Goal: Task Accomplishment & Management: Manage account settings

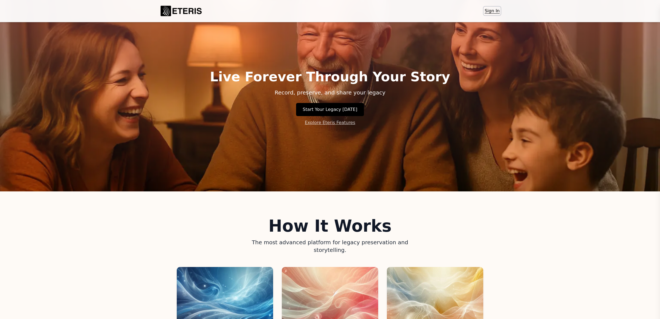
click at [490, 10] on link "Sign In" at bounding box center [491, 11] width 17 height 9
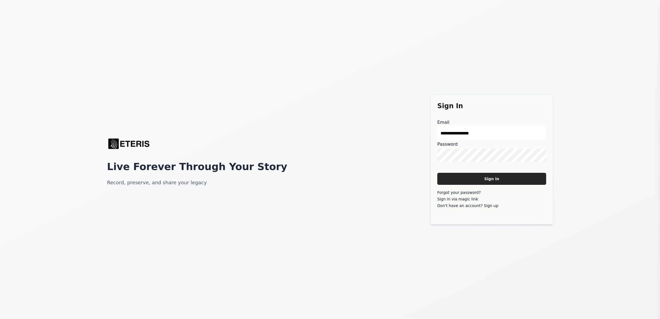
click at [506, 181] on main "Sign in" at bounding box center [491, 179] width 109 height 12
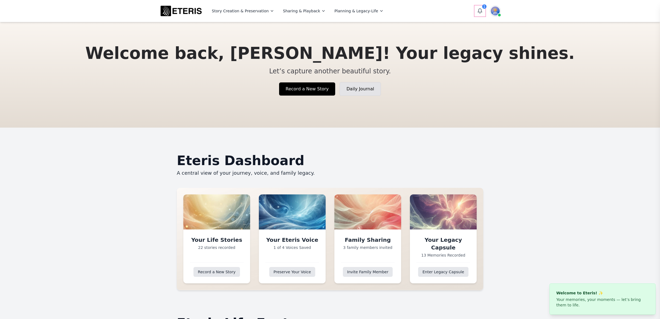
click at [479, 10] on icon "Open notifications" at bounding box center [480, 11] width 4 height 4
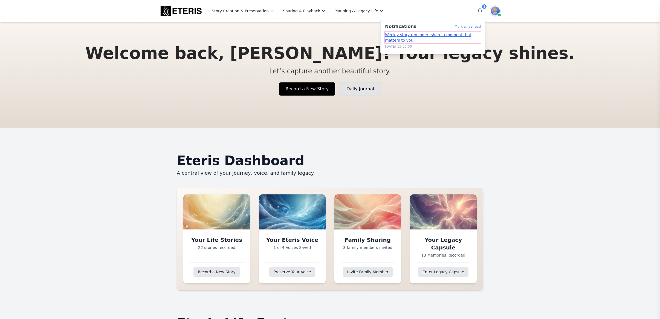
click at [448, 33] on link "Weekly story reminder: share a moment that matters to you." at bounding box center [433, 37] width 96 height 11
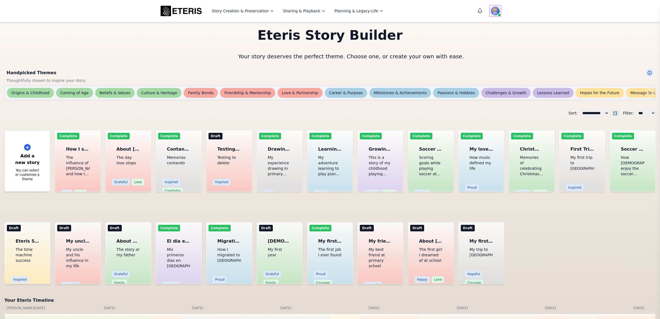
click at [495, 13] on img at bounding box center [495, 10] width 11 height 11
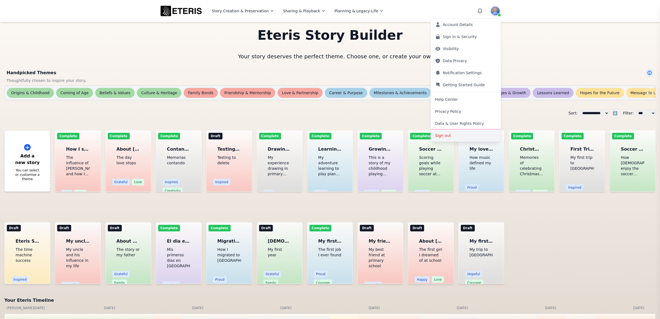
click at [453, 134] on button "Sign out" at bounding box center [465, 135] width 70 height 12
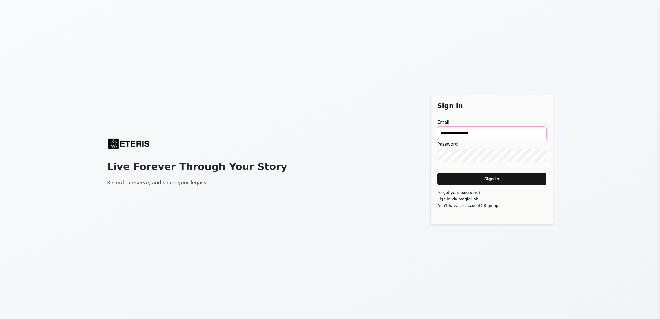
drag, startPoint x: 485, startPoint y: 133, endPoint x: 421, endPoint y: 129, distance: 63.6
click at [421, 129] on div "**********" at bounding box center [330, 159] width 660 height 319
type main "**********"
click at [496, 180] on main "Sign in" at bounding box center [491, 179] width 109 height 12
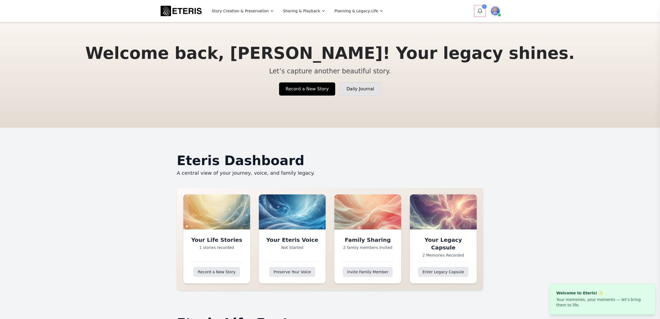
click at [479, 9] on icon "Open notifications" at bounding box center [480, 11] width 4 height 4
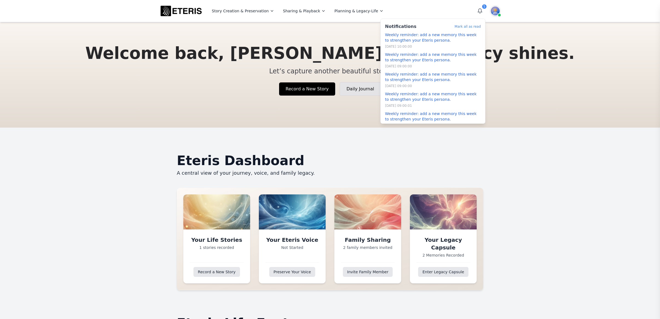
click at [500, 158] on section "Eteris Dashboard A central view of your journey, voice, and family legacy. Your…" at bounding box center [330, 221] width 660 height 189
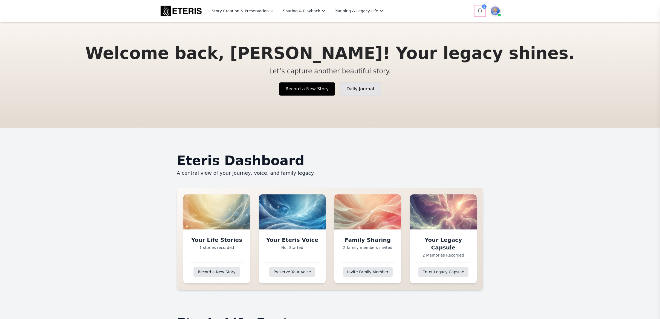
click at [479, 10] on icon "Open notifications" at bounding box center [479, 10] width 5 height 5
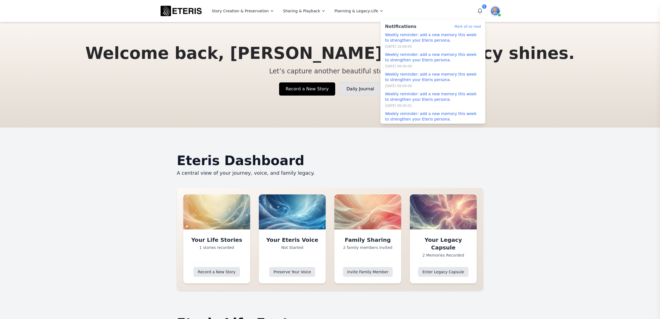
click at [512, 161] on section "Eteris Dashboard A central view of your journey, voice, and family legacy. Your…" at bounding box center [330, 221] width 660 height 189
